Goal: Task Accomplishment & Management: Manage account settings

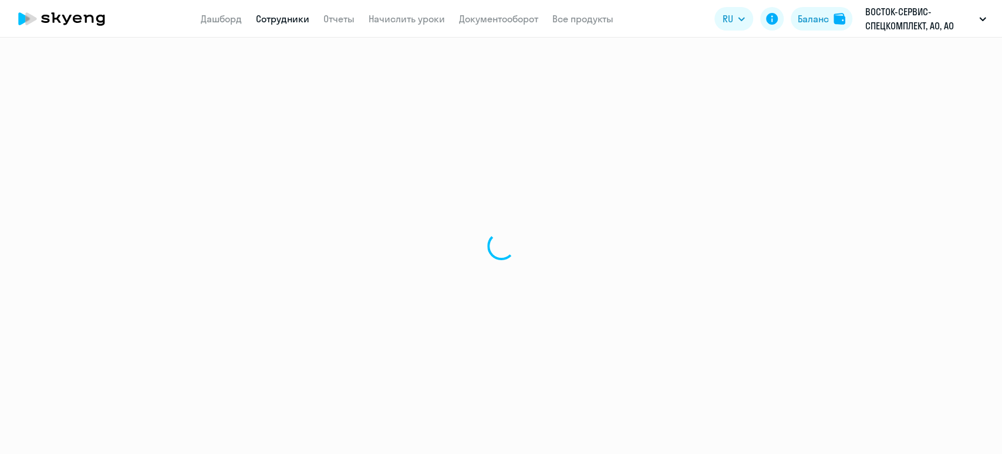
select select "30"
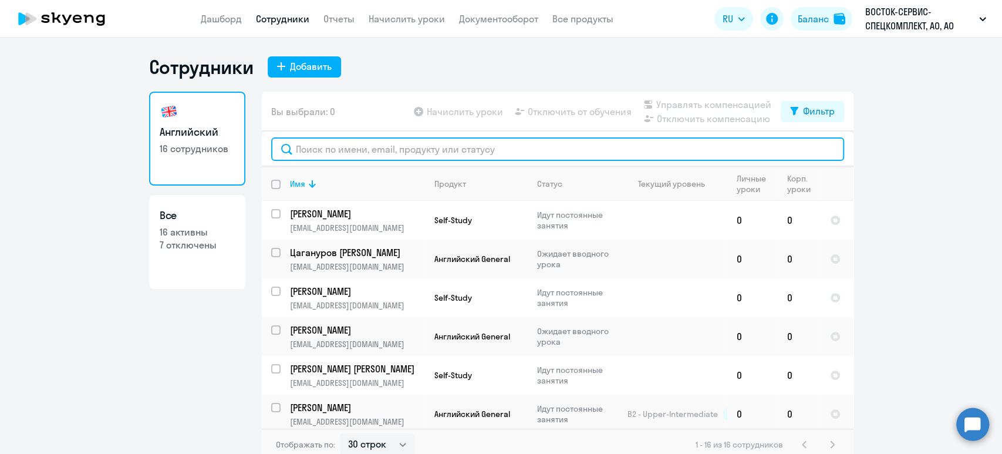
click at [370, 149] on input "text" at bounding box center [557, 148] width 573 height 23
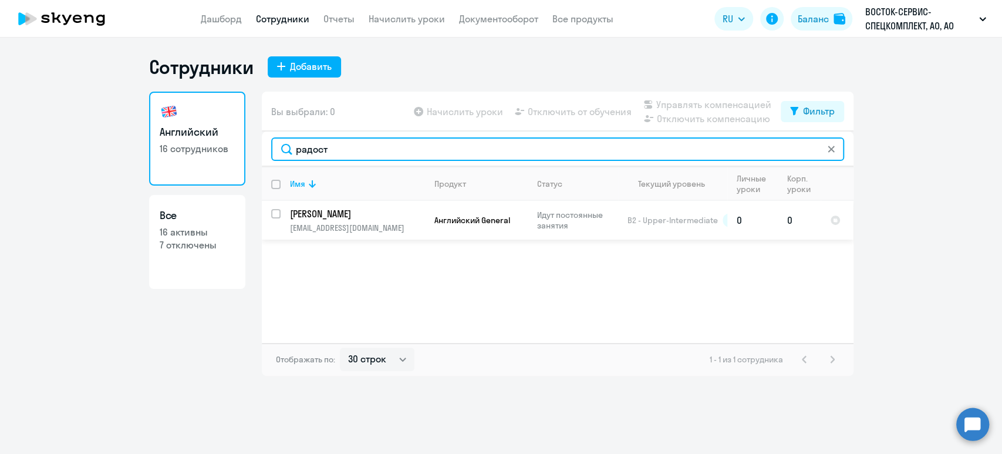
type input "радост"
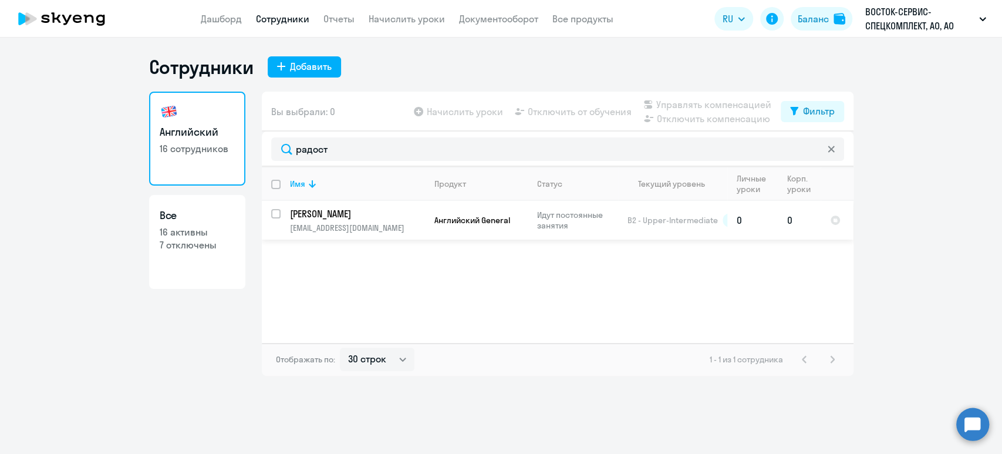
click at [380, 210] on p "[PERSON_NAME]" at bounding box center [356, 213] width 133 height 13
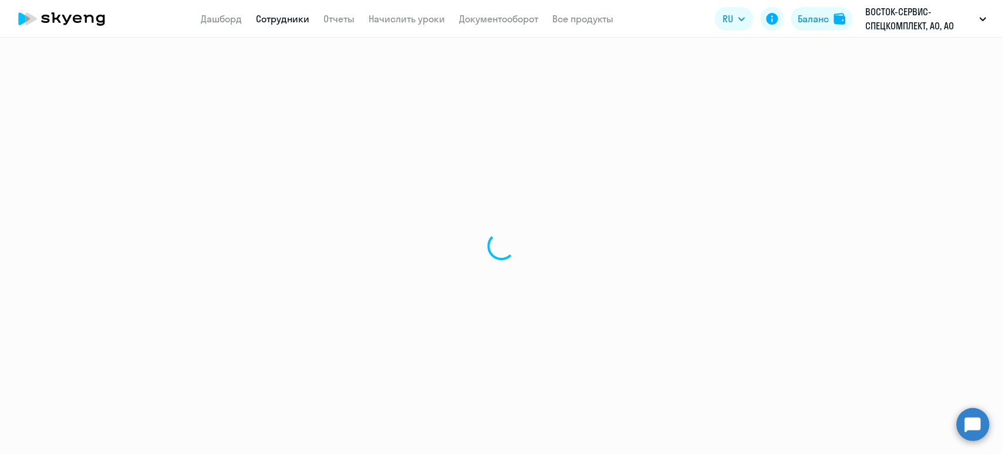
select select "english"
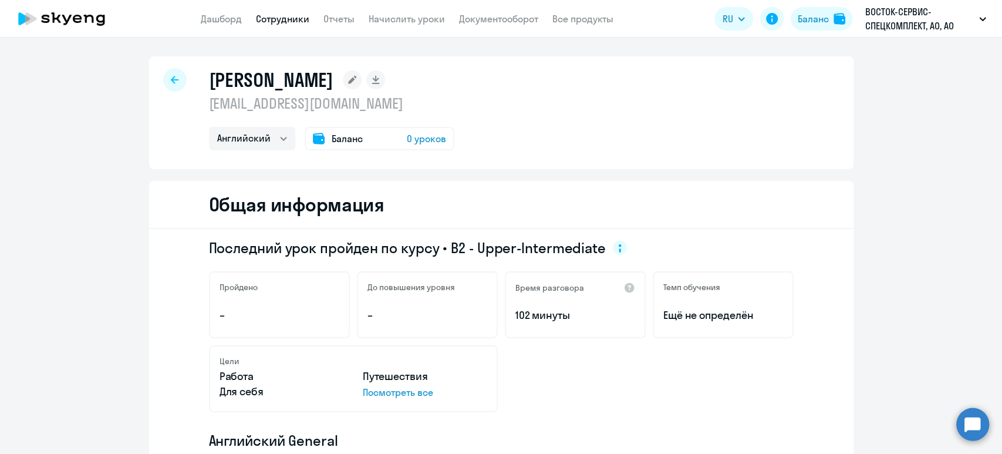
scroll to position [391, 0]
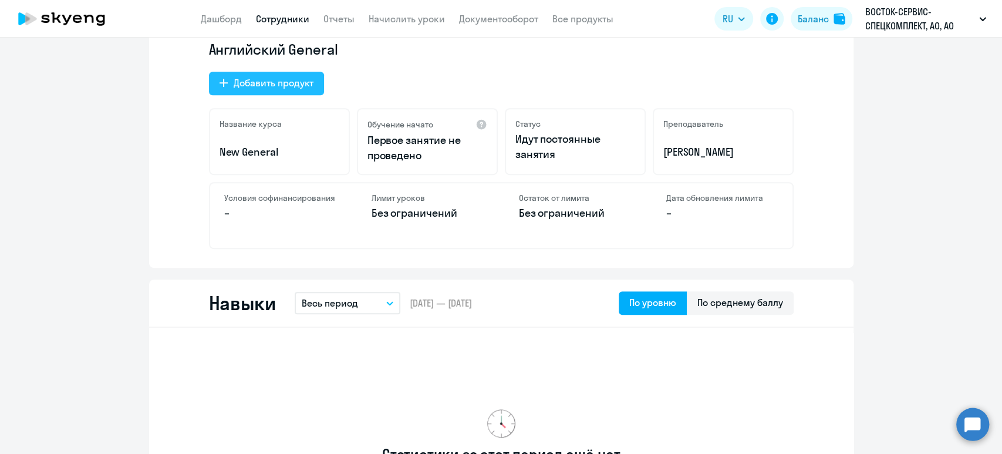
click at [278, 85] on div "Добавить продукт" at bounding box center [274, 83] width 80 height 14
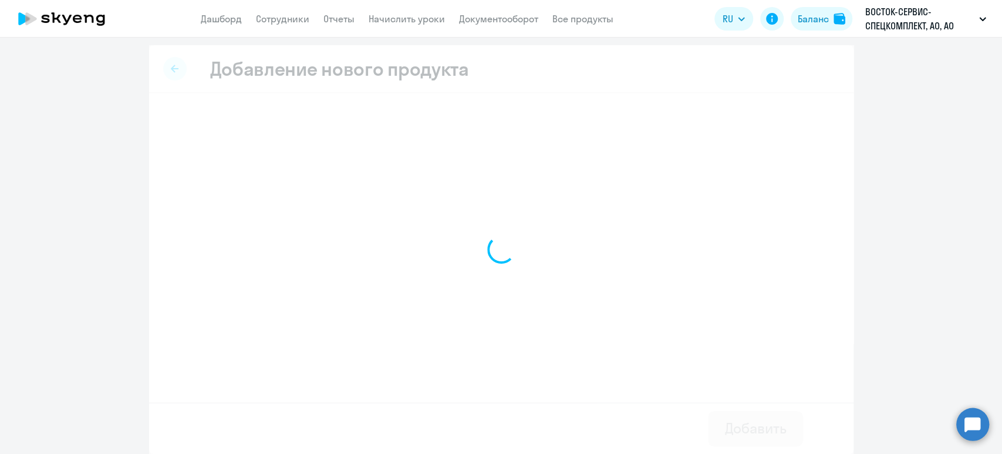
scroll to position [1, 0]
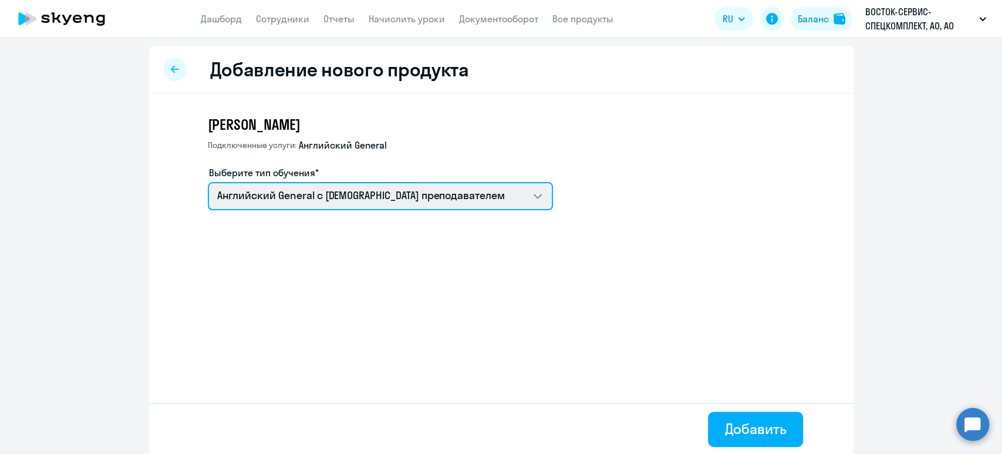
click at [343, 205] on select "Английский General с [DEMOGRAPHIC_DATA] преподавателем Self-Study Премиум [DEMO…" at bounding box center [380, 196] width 345 height 28
select select "english_adult_not_native_speaker_premium"
click at [208, 182] on select "Английский General с [DEMOGRAPHIC_DATA] преподавателем Self-Study Премиум [DEMO…" at bounding box center [380, 196] width 345 height 28
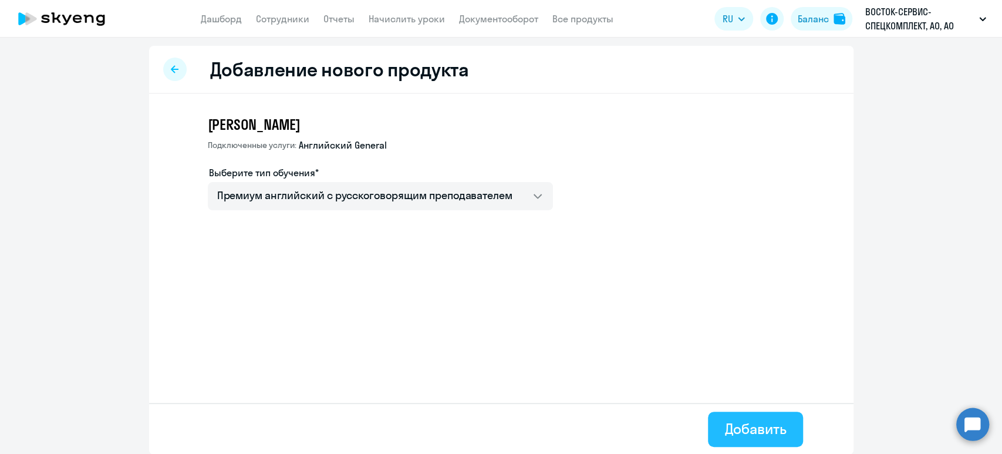
click at [741, 432] on div "Добавить" at bounding box center [755, 428] width 62 height 19
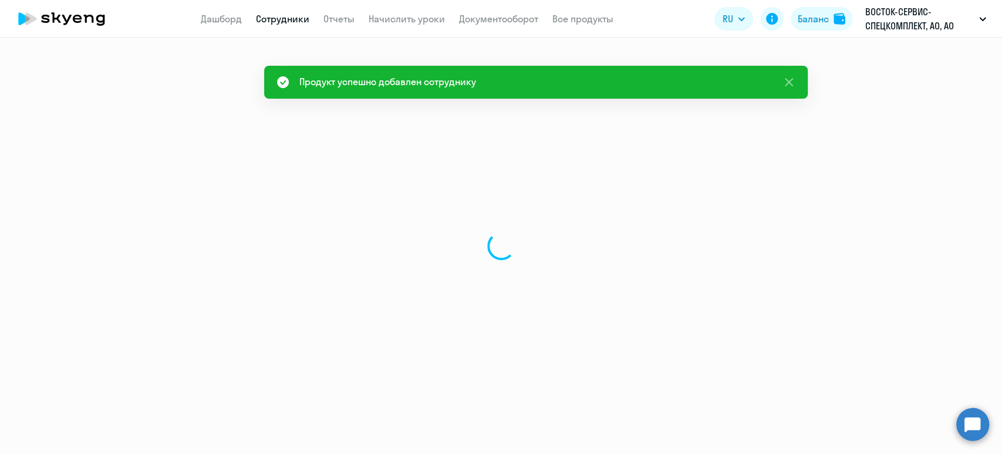
select select "english"
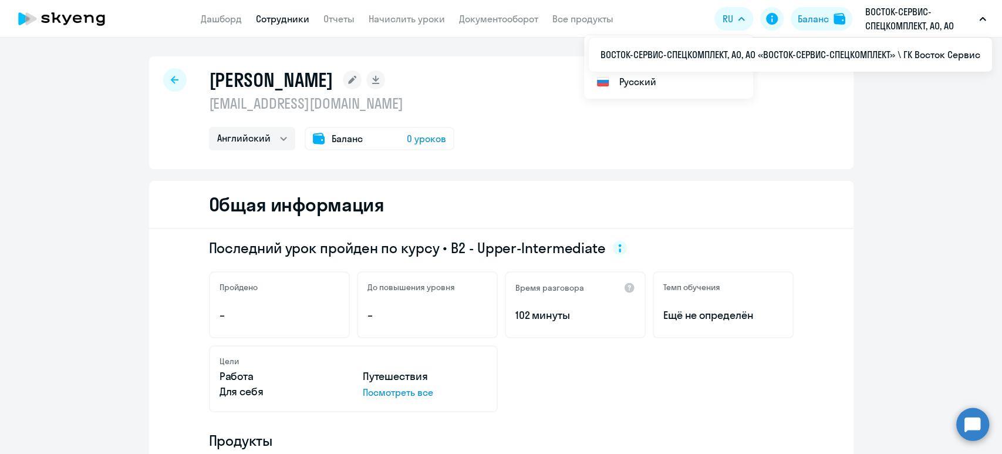
click at [257, 12] on app-menu-item-link "Сотрудники" at bounding box center [282, 19] width 53 height 15
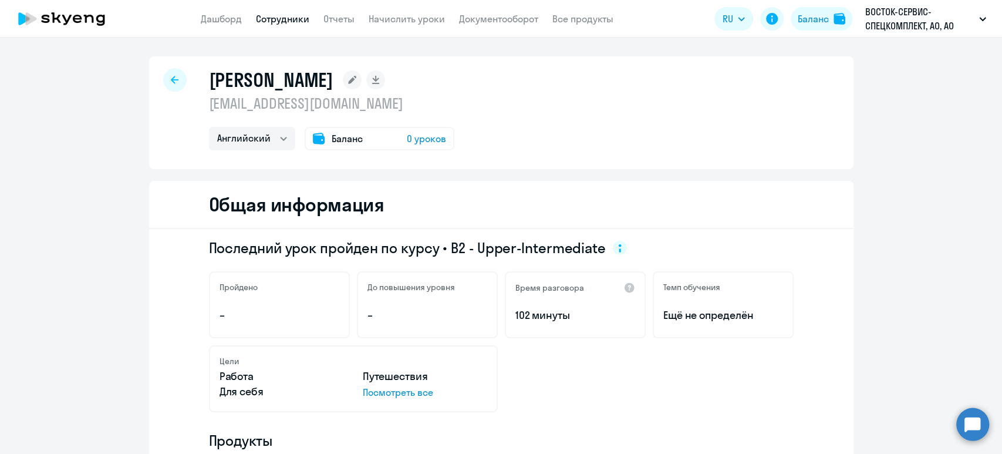
click at [275, 25] on app-menu-item-link "Сотрудники" at bounding box center [282, 19] width 53 height 15
click at [282, 14] on link "Сотрудники" at bounding box center [282, 19] width 53 height 12
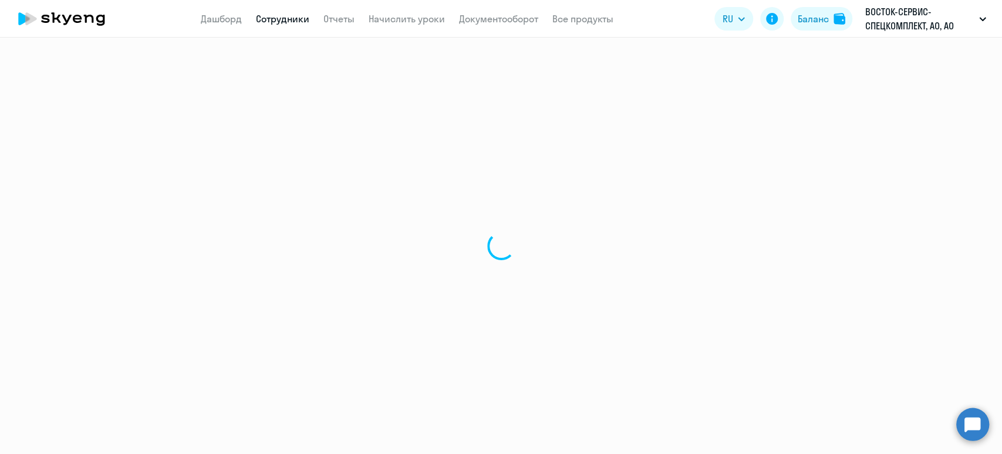
select select "30"
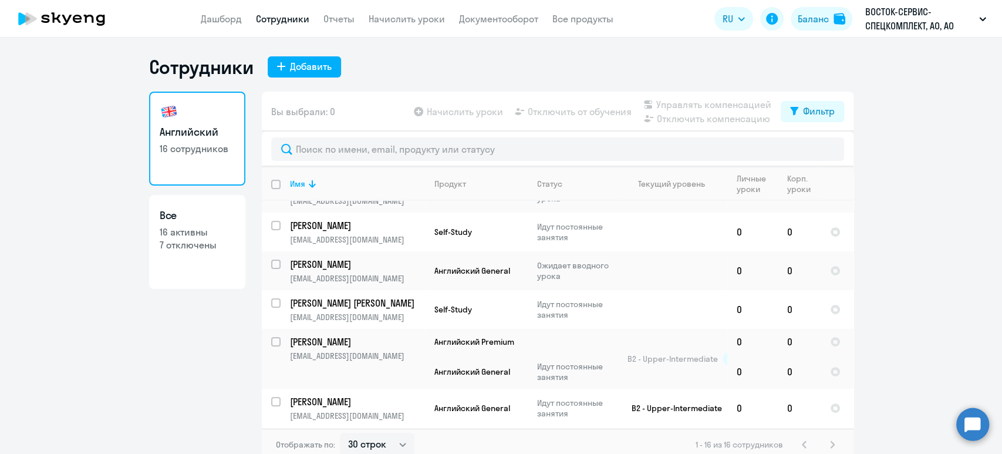
scroll to position [156, 0]
